Goal: Transaction & Acquisition: Book appointment/travel/reservation

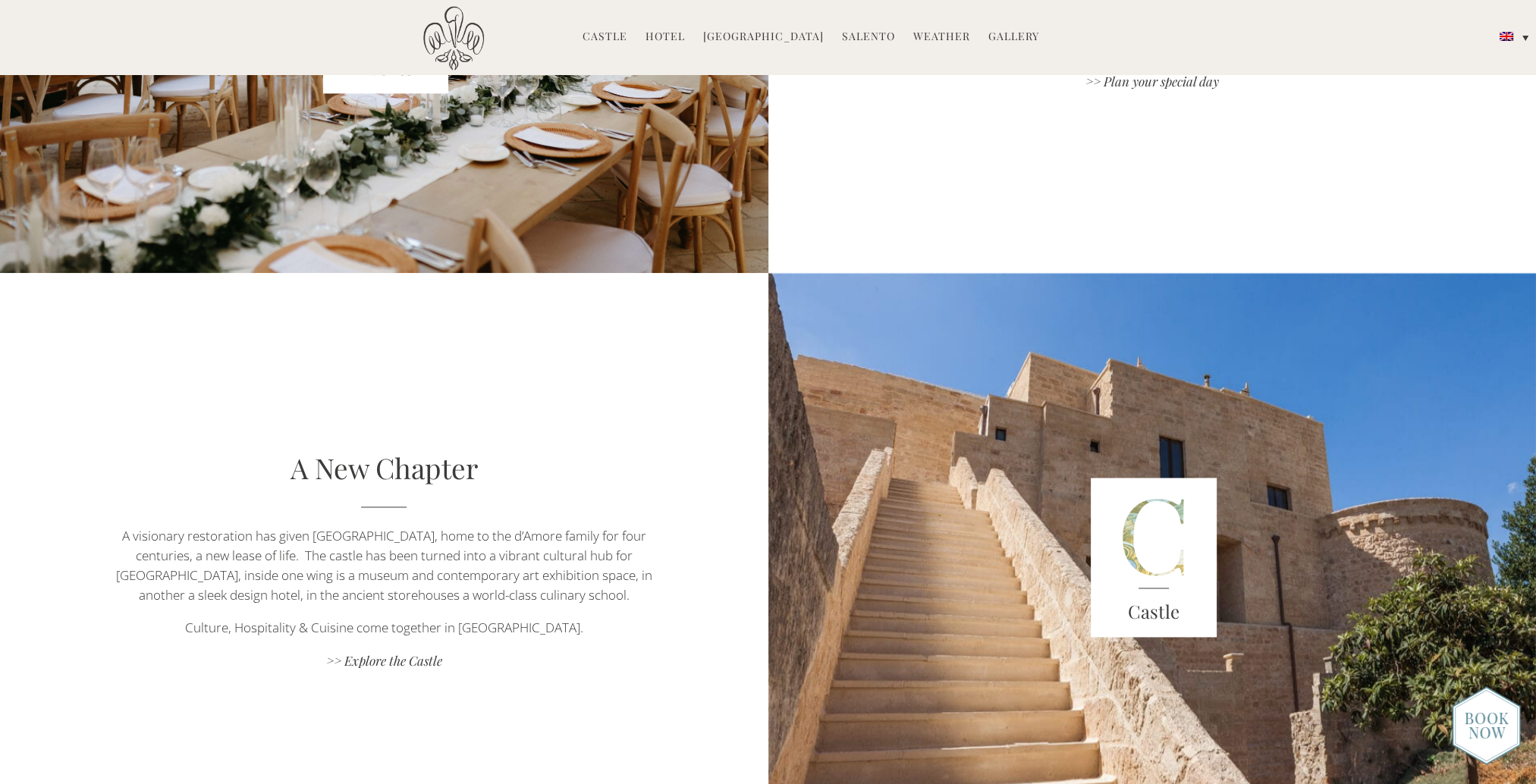
scroll to position [2654, 0]
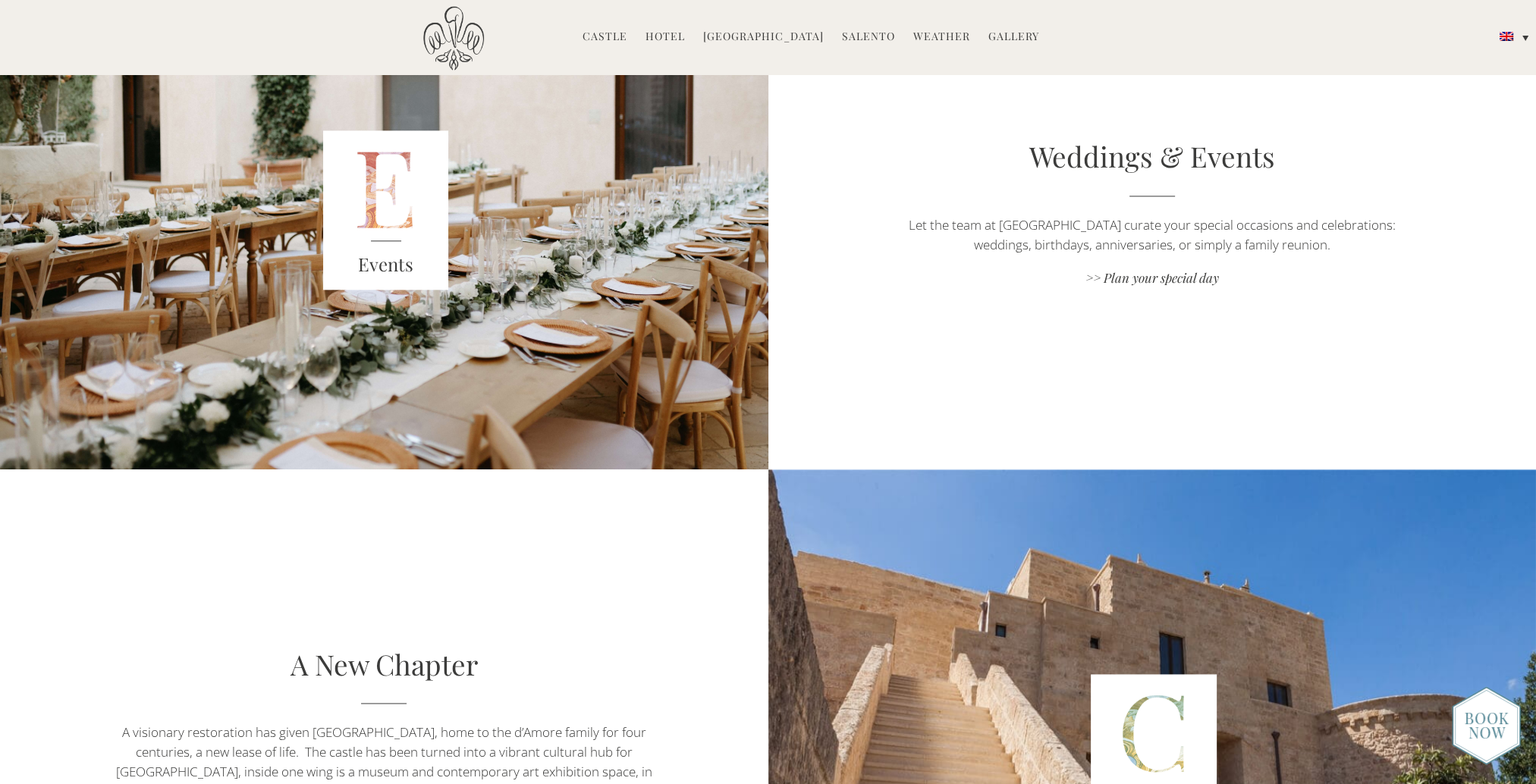
click at [667, 36] on link "Hotel" at bounding box center [665, 37] width 40 height 17
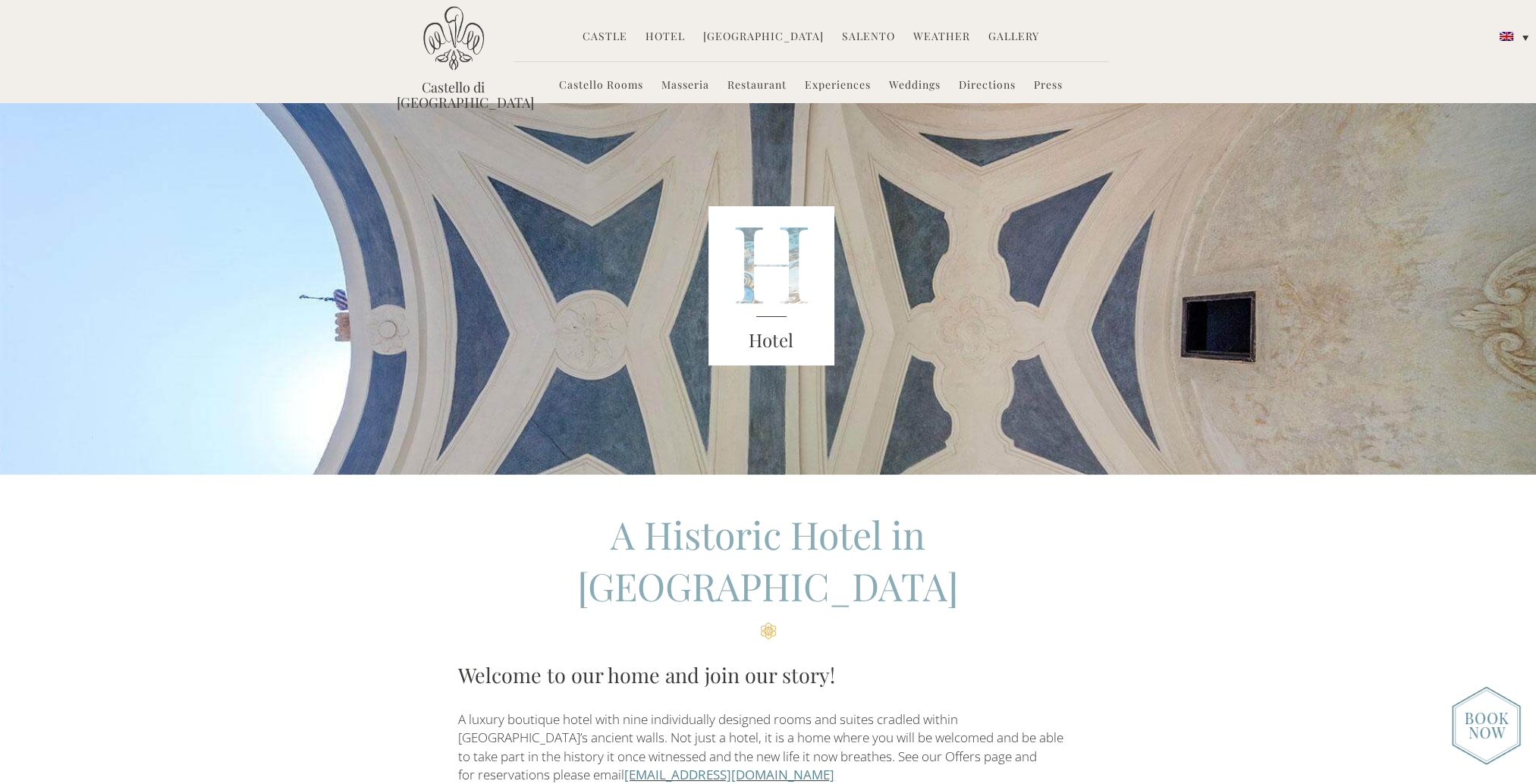
click at [601, 89] on link "Castello Rooms" at bounding box center [601, 86] width 84 height 17
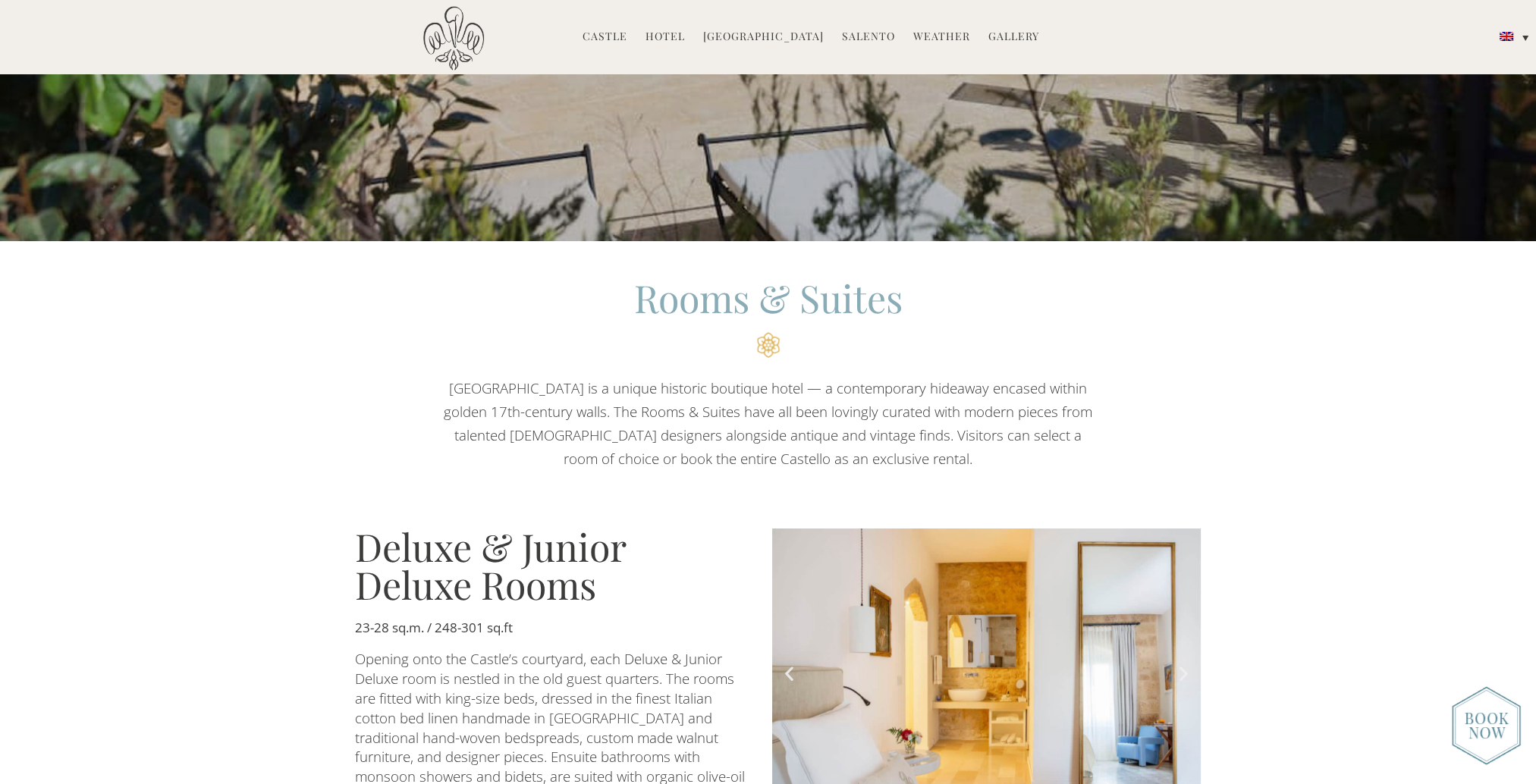
scroll to position [910, 0]
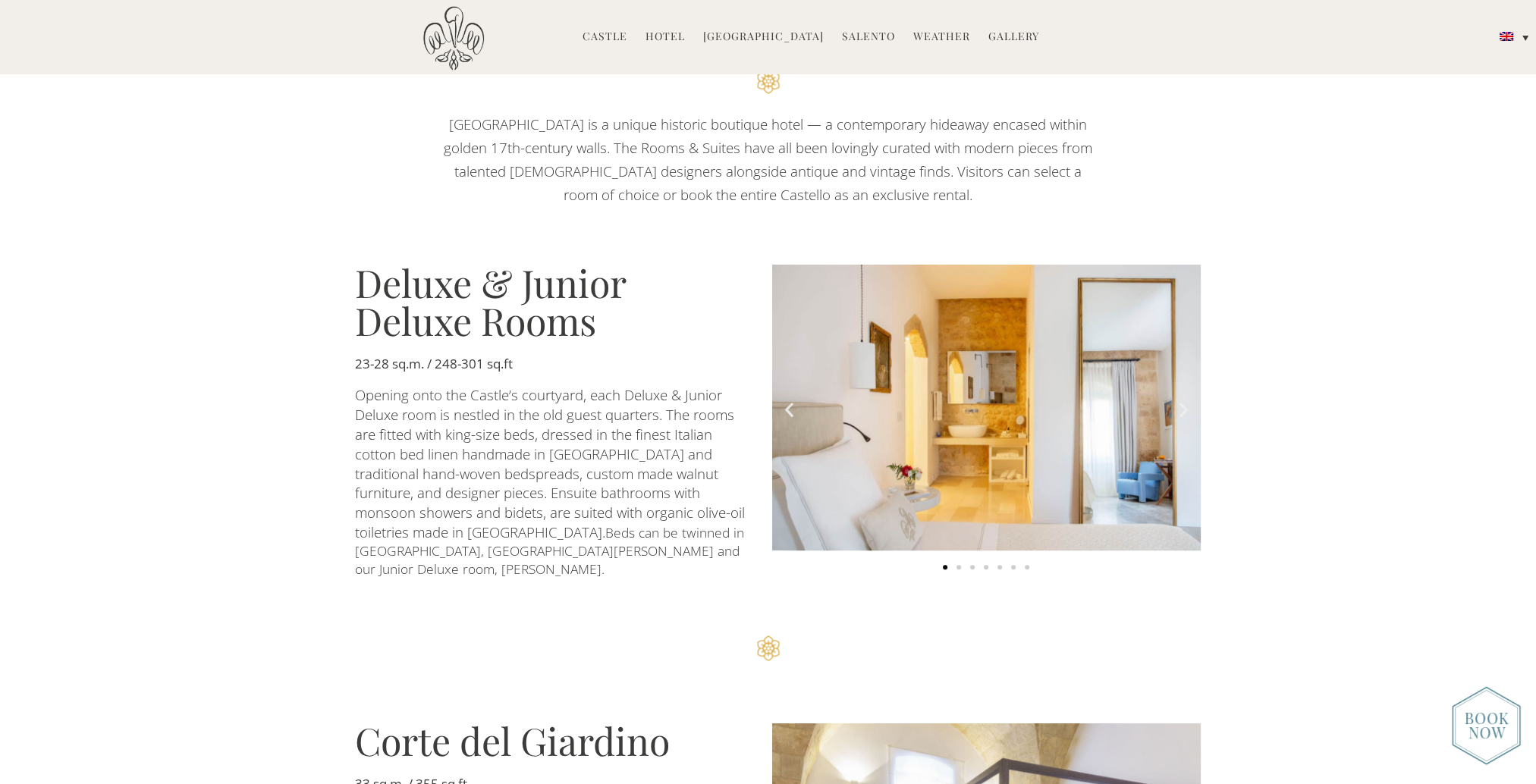
click at [1190, 400] on icon "Next slide" at bounding box center [1183, 410] width 19 height 19
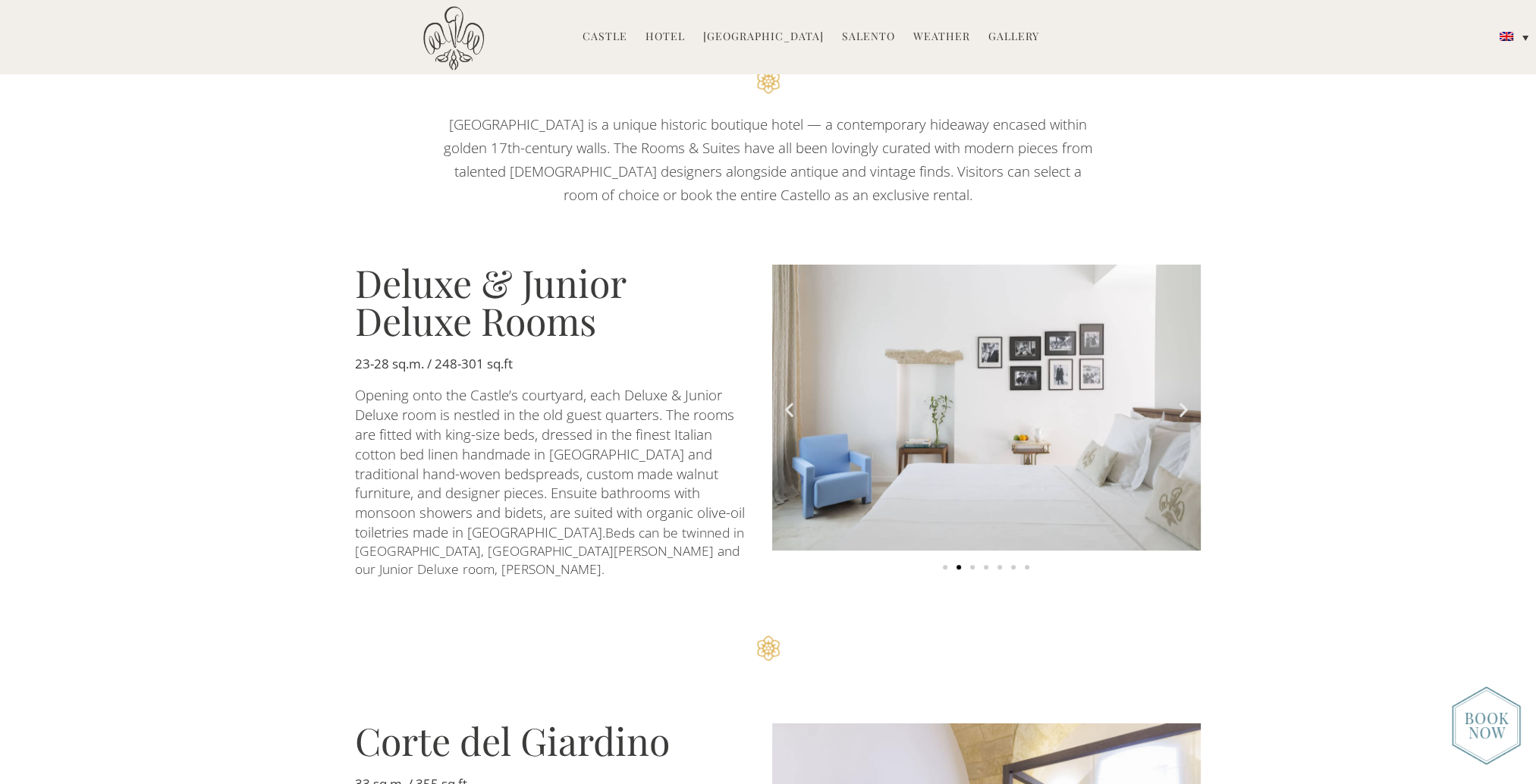
click at [1190, 400] on icon "Next slide" at bounding box center [1183, 410] width 19 height 19
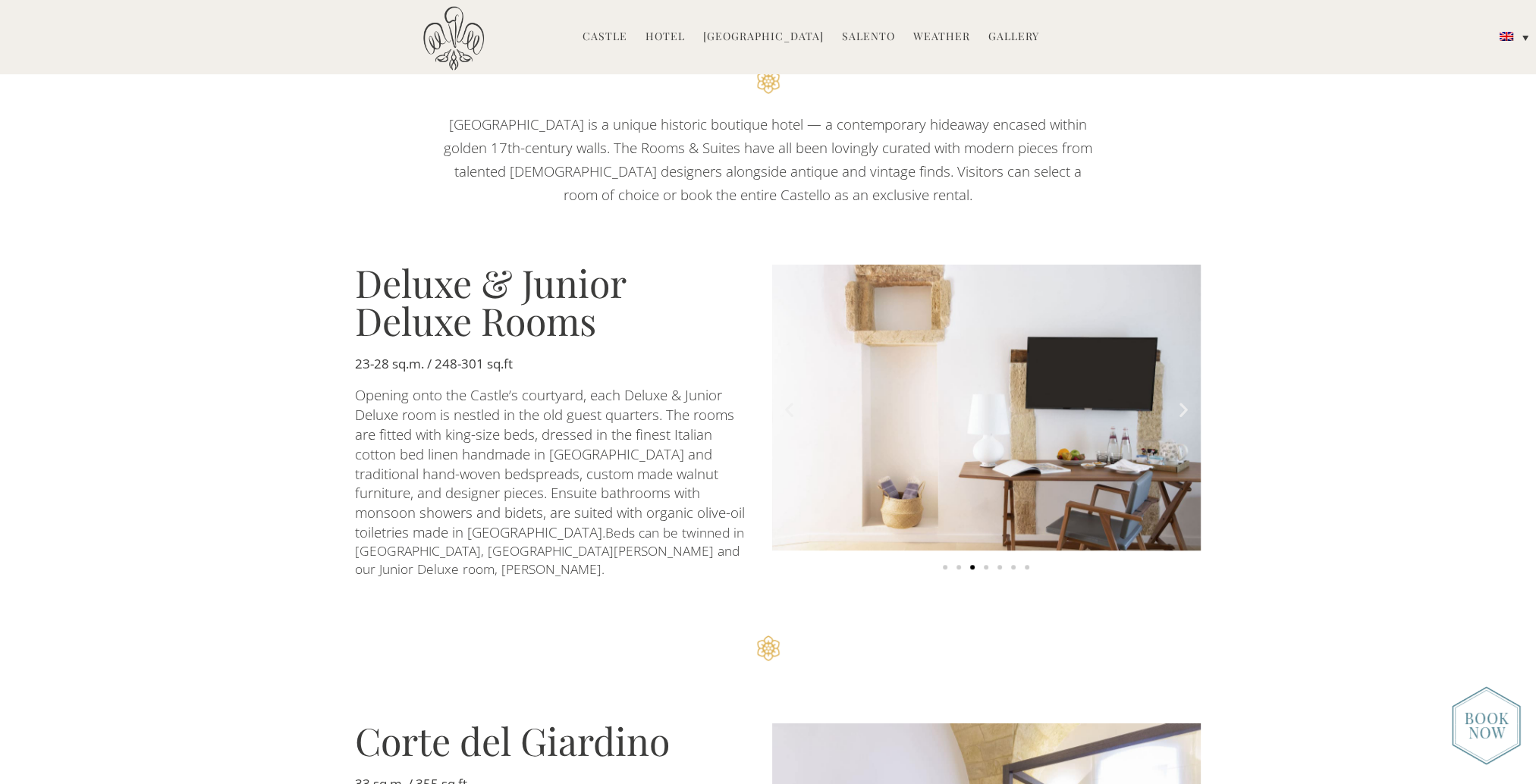
click at [1190, 400] on icon "Next slide" at bounding box center [1183, 410] width 19 height 19
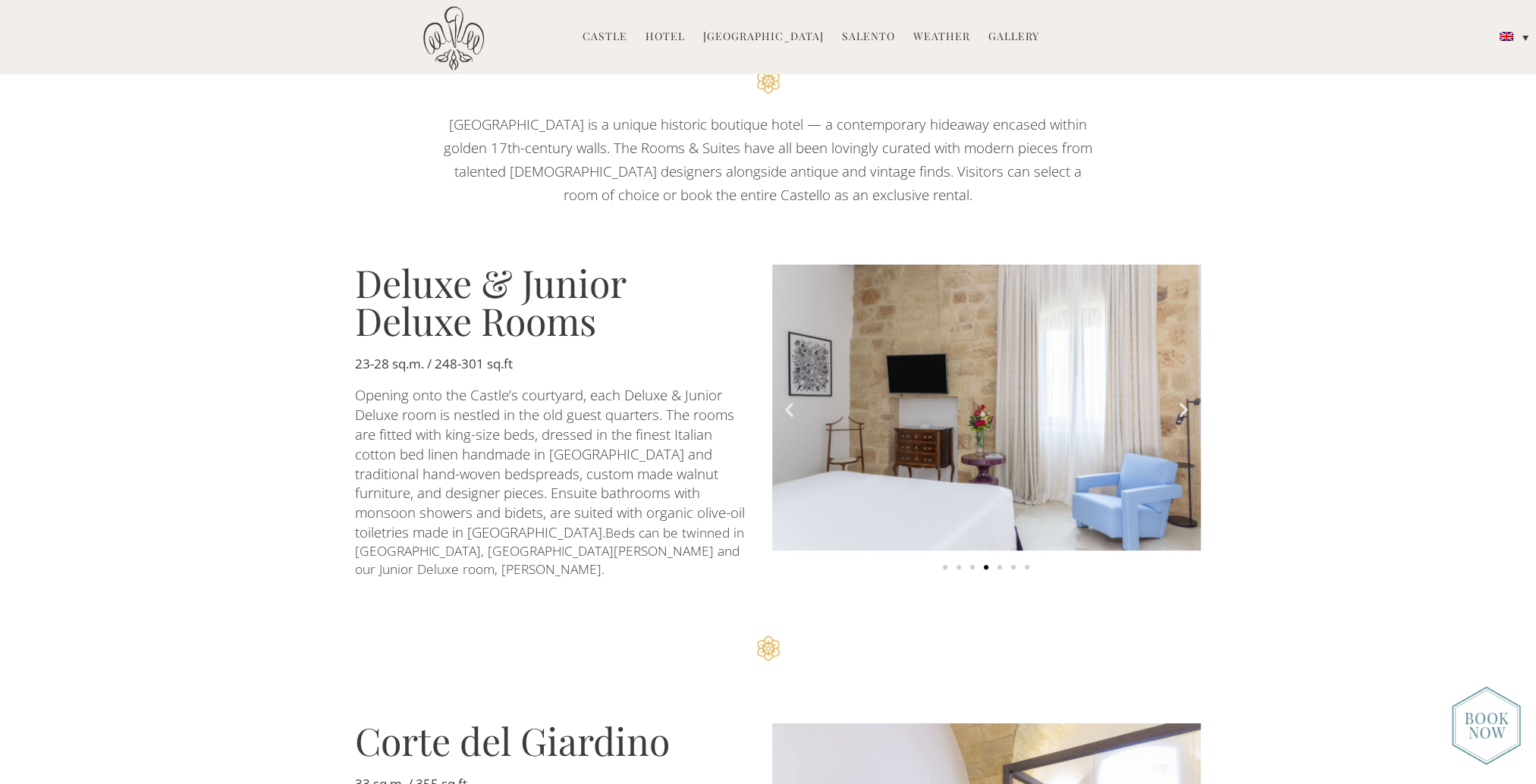
click at [1190, 400] on icon "Next slide" at bounding box center [1183, 410] width 19 height 19
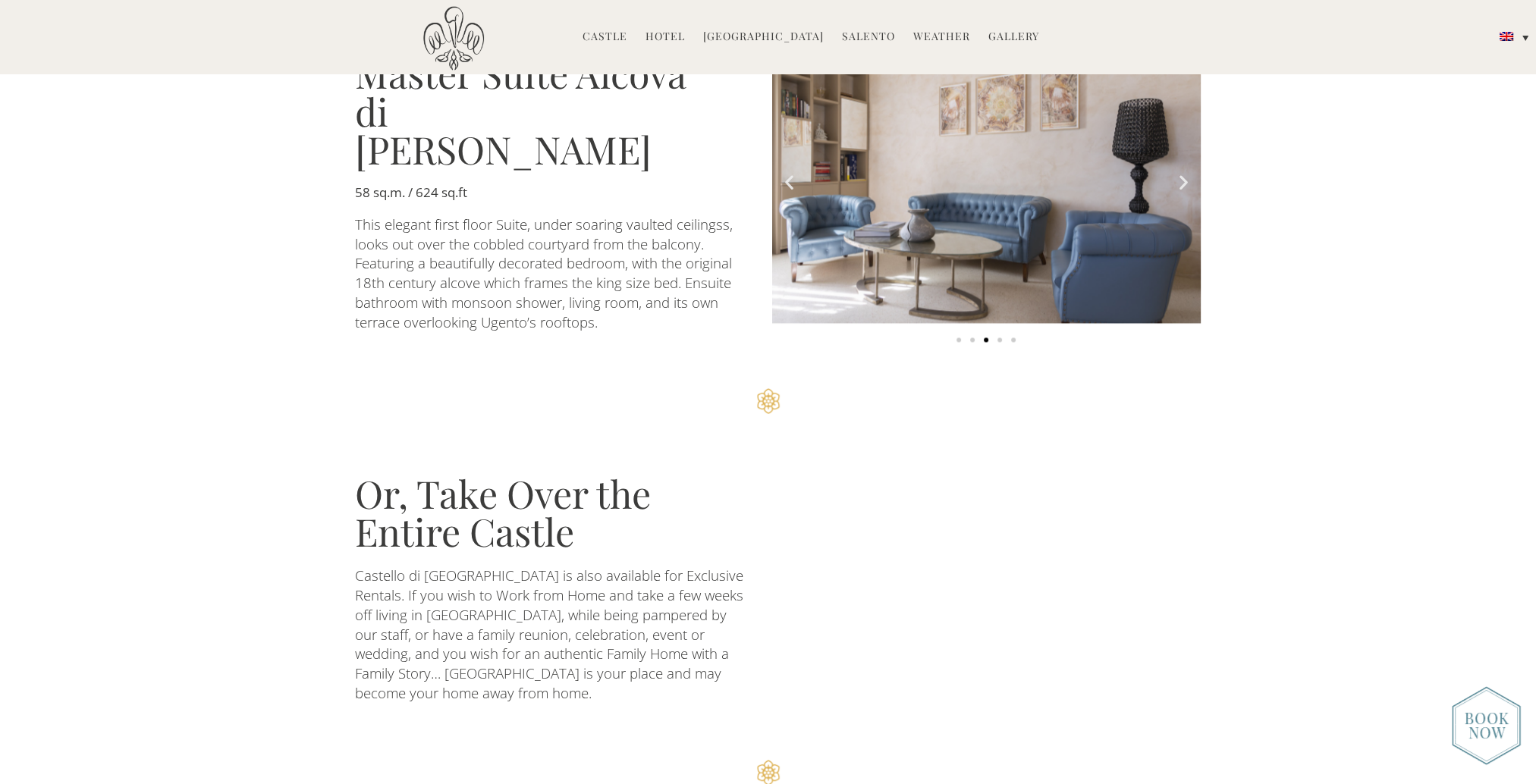
scroll to position [3487, 0]
